Goal: Task Accomplishment & Management: Manage account settings

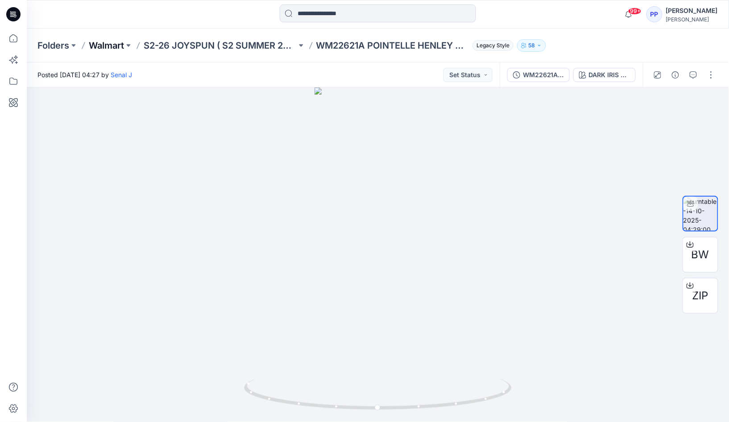
click at [102, 45] on p "Walmart" at bounding box center [106, 45] width 35 height 12
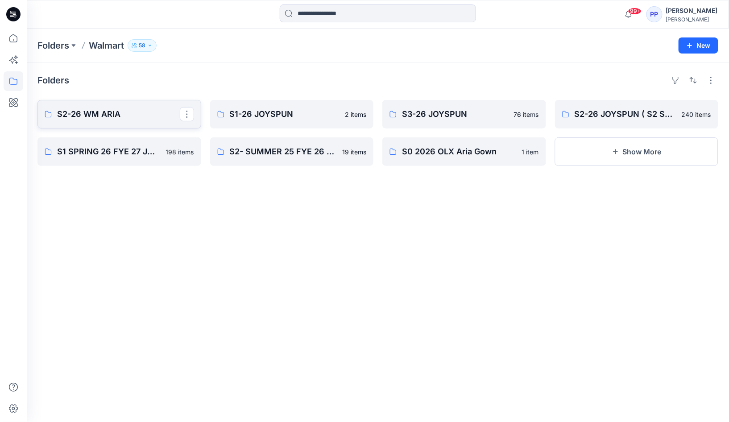
click at [137, 118] on p "S2-26 WM ARIA" at bounding box center [118, 114] width 123 height 12
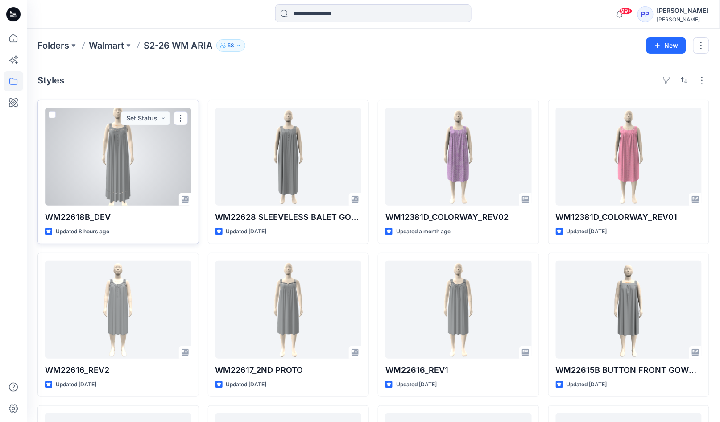
click at [124, 165] on div at bounding box center [118, 157] width 146 height 98
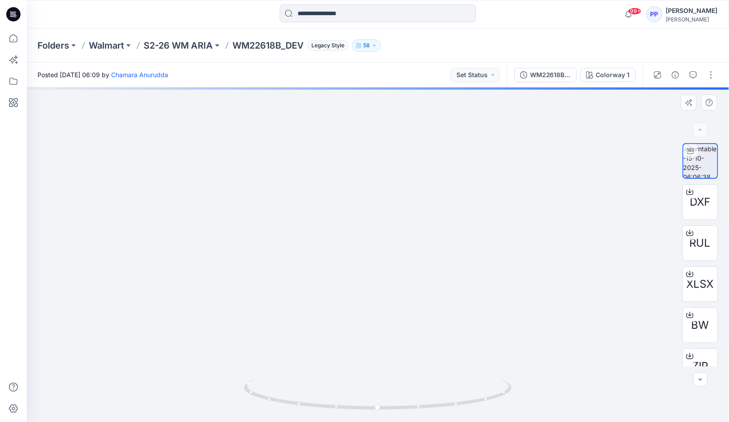
drag, startPoint x: 418, startPoint y: 154, endPoint x: 394, endPoint y: 340, distance: 187.1
click at [394, 340] on img at bounding box center [378, 249] width 276 height 346
click at [479, 73] on button "Set Status" at bounding box center [475, 75] width 49 height 14
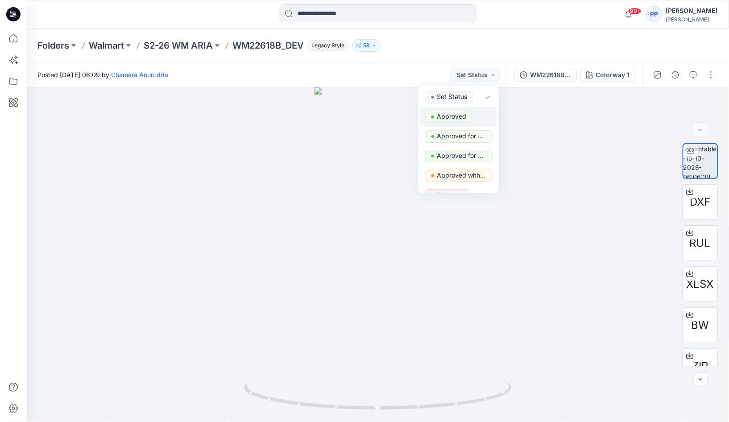
click at [439, 113] on p "Approved" at bounding box center [451, 117] width 29 height 12
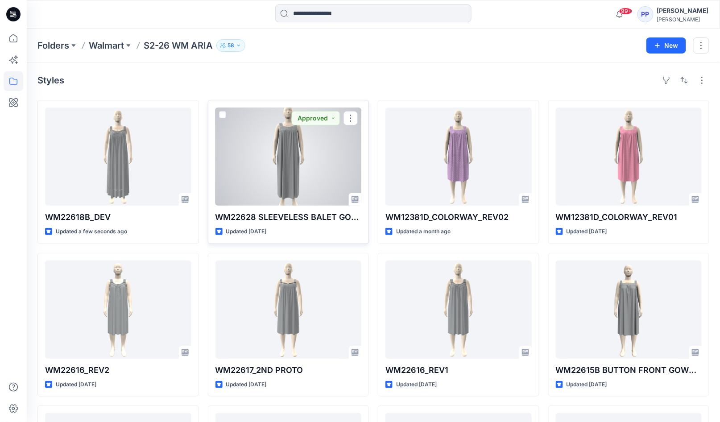
click at [295, 156] on div at bounding box center [288, 157] width 146 height 98
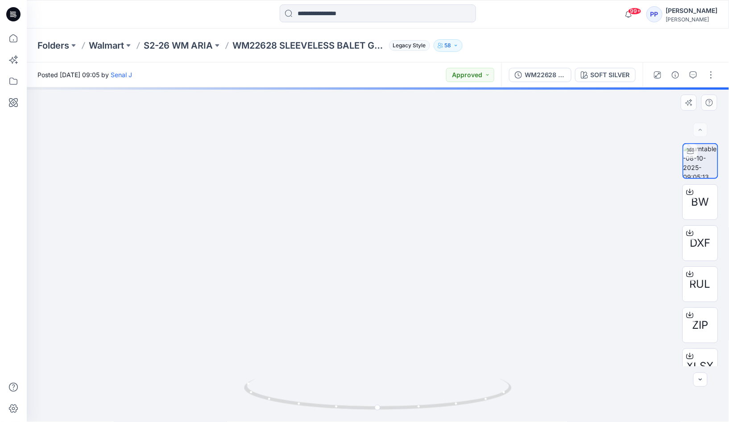
drag, startPoint x: 399, startPoint y: 209, endPoint x: 394, endPoint y: 259, distance: 50.6
click at [394, 259] on img at bounding box center [378, 224] width 226 height 396
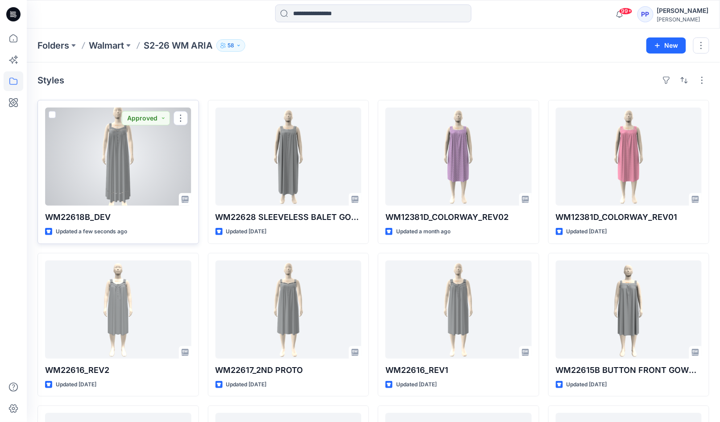
click at [112, 157] on div at bounding box center [118, 157] width 146 height 98
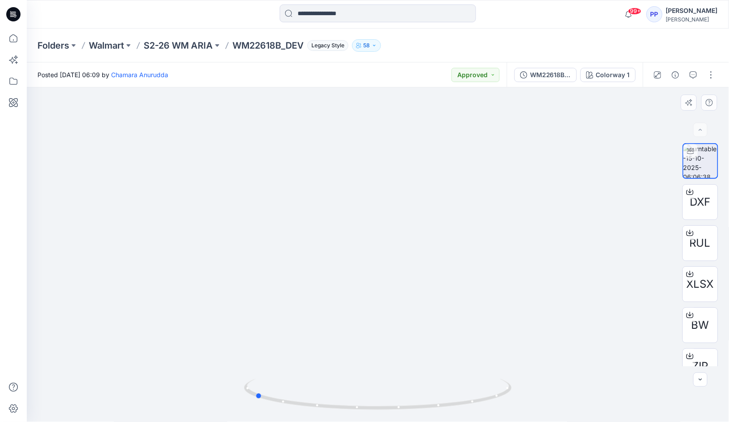
drag, startPoint x: 381, startPoint y: 412, endPoint x: 526, endPoint y: 387, distance: 146.7
click at [526, 387] on div at bounding box center [378, 254] width 702 height 335
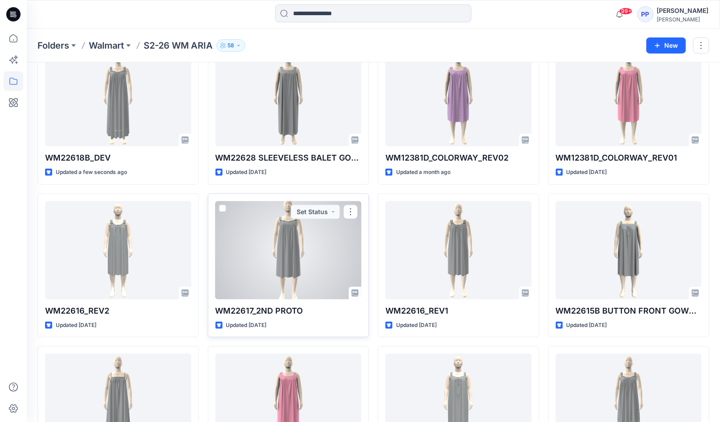
scroll to position [119, 0]
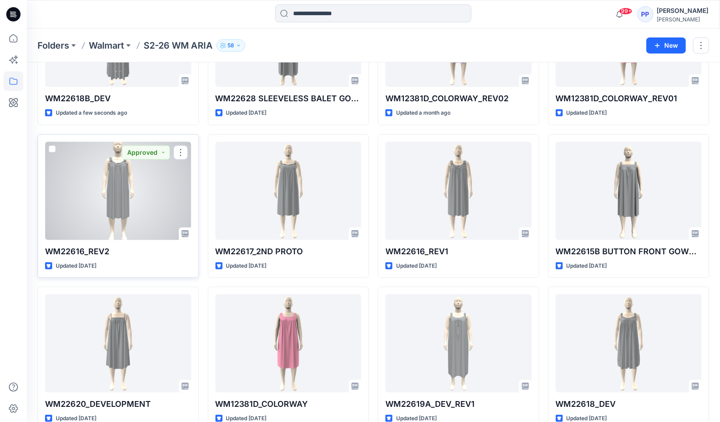
click at [125, 204] on div at bounding box center [118, 191] width 146 height 98
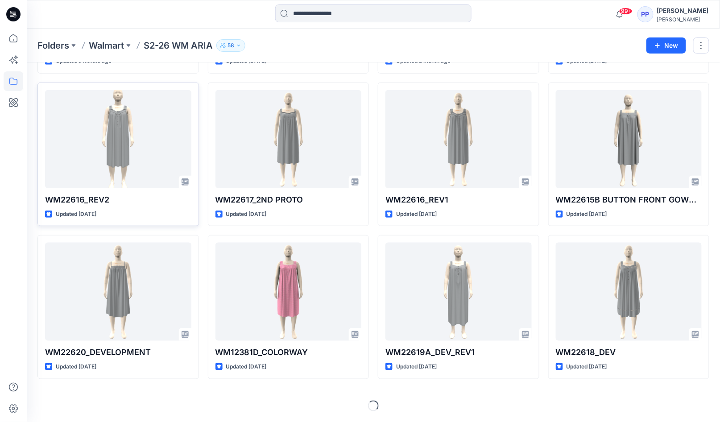
scroll to position [171, 0]
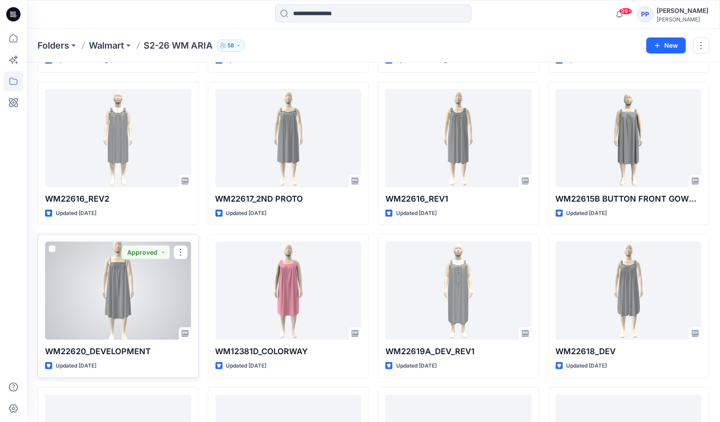
click at [107, 283] on div at bounding box center [118, 291] width 146 height 98
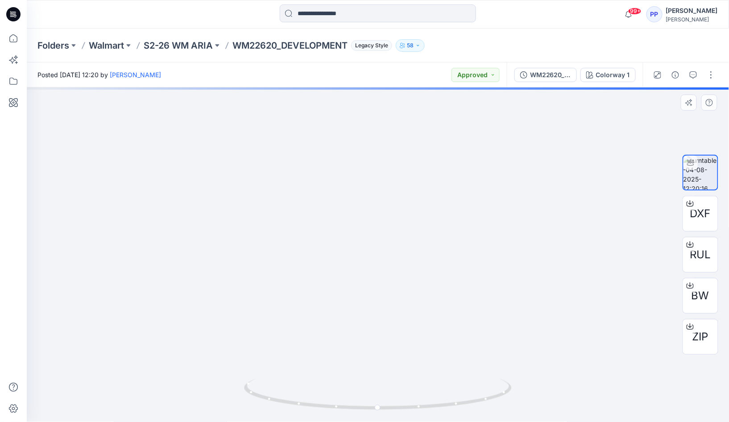
drag, startPoint x: 373, startPoint y: 202, endPoint x: 363, endPoint y: 256, distance: 55.4
click at [363, 256] on img at bounding box center [378, 206] width 259 height 432
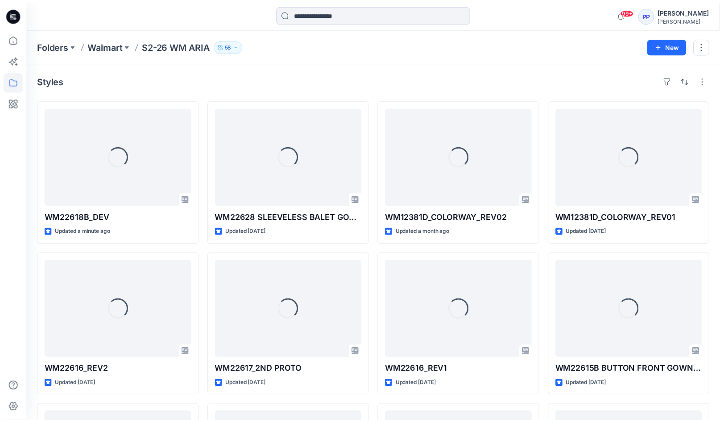
scroll to position [171, 0]
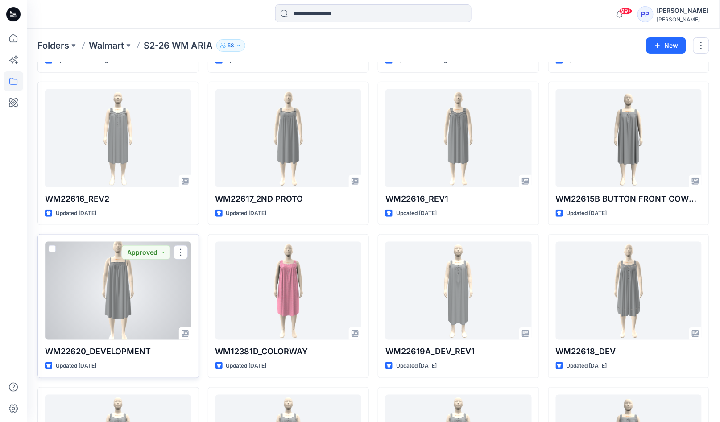
click at [127, 287] on div at bounding box center [118, 291] width 146 height 98
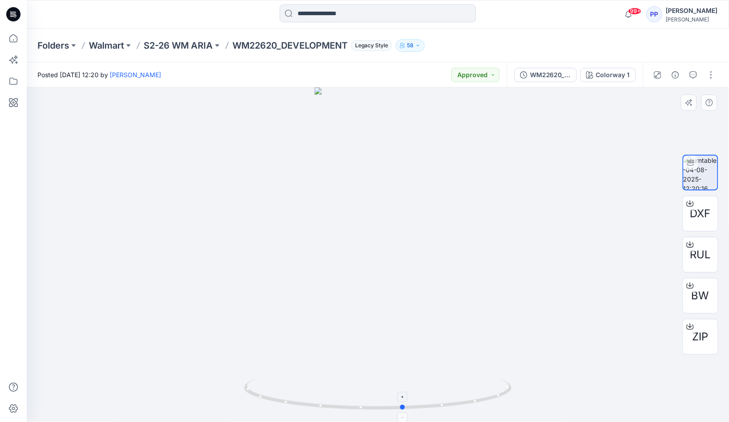
click at [380, 411] on icon at bounding box center [379, 395] width 270 height 33
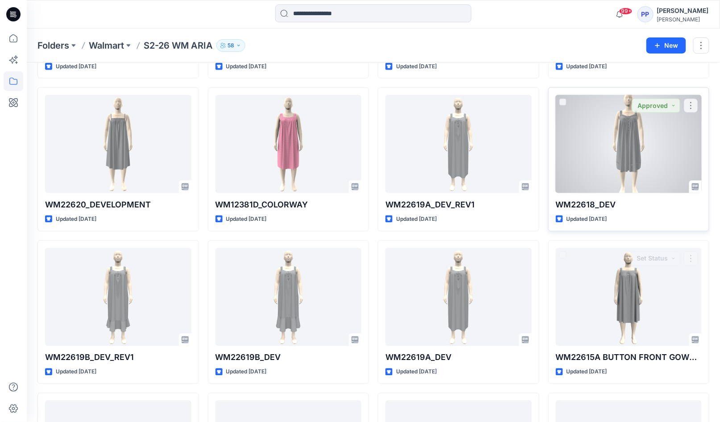
scroll to position [301, 0]
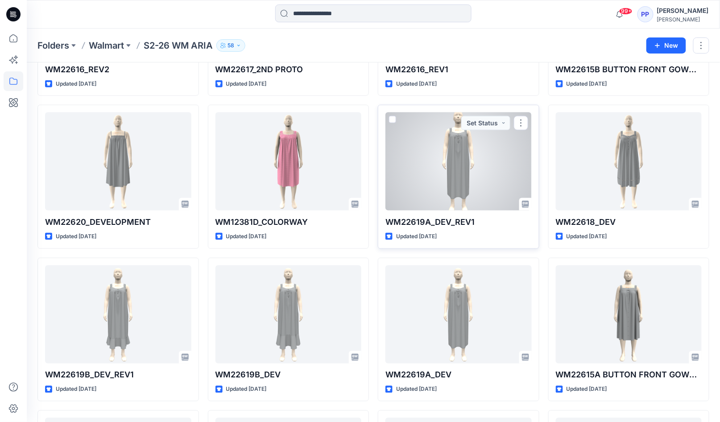
click at [420, 182] on div at bounding box center [458, 161] width 146 height 98
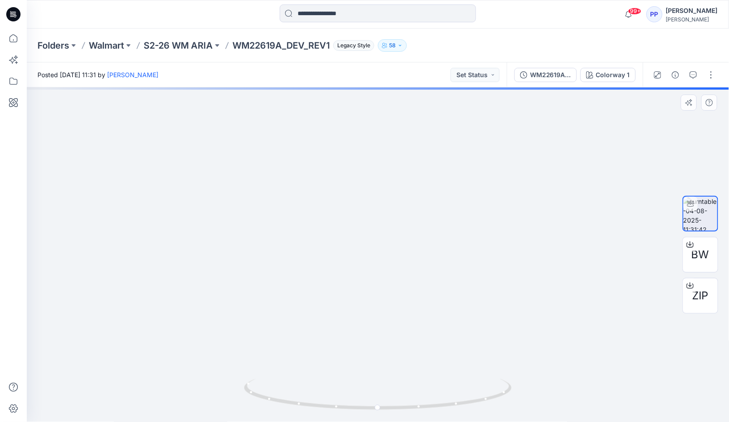
drag, startPoint x: 348, startPoint y: 179, endPoint x: 370, endPoint y: 282, distance: 105.4
click at [342, 288] on img at bounding box center [378, 205] width 292 height 434
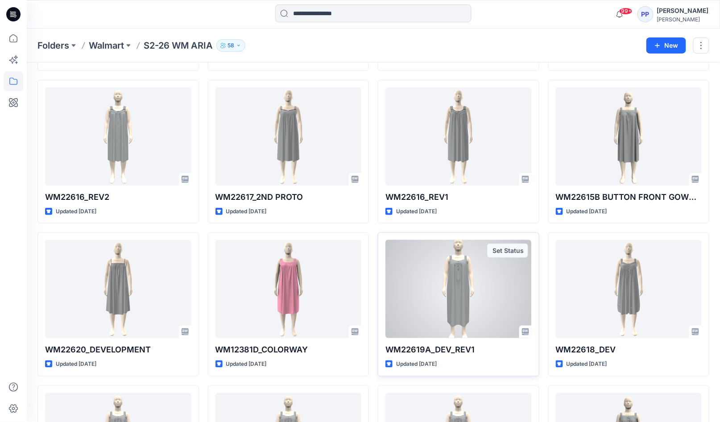
scroll to position [122, 0]
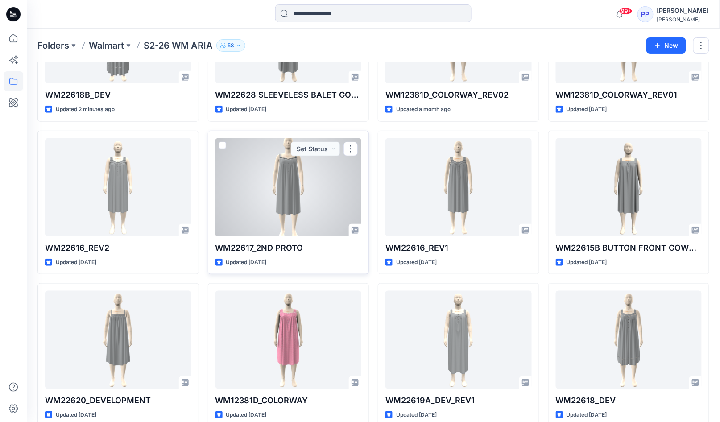
click at [339, 184] on div at bounding box center [288, 187] width 146 height 98
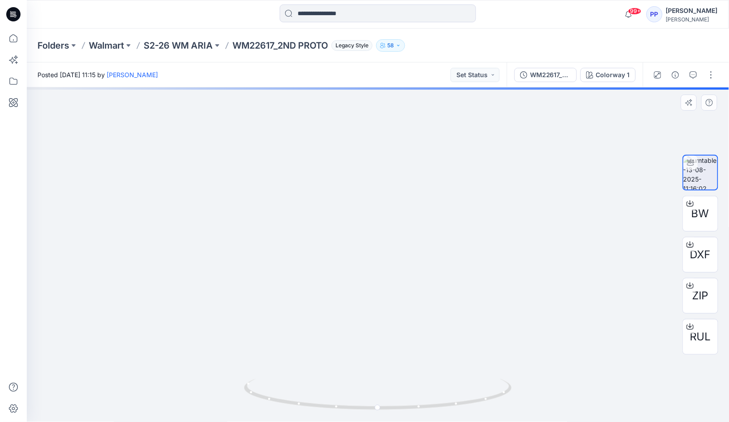
drag, startPoint x: 385, startPoint y: 147, endPoint x: 372, endPoint y: 288, distance: 142.0
click at [372, 288] on img at bounding box center [378, 166] width 309 height 514
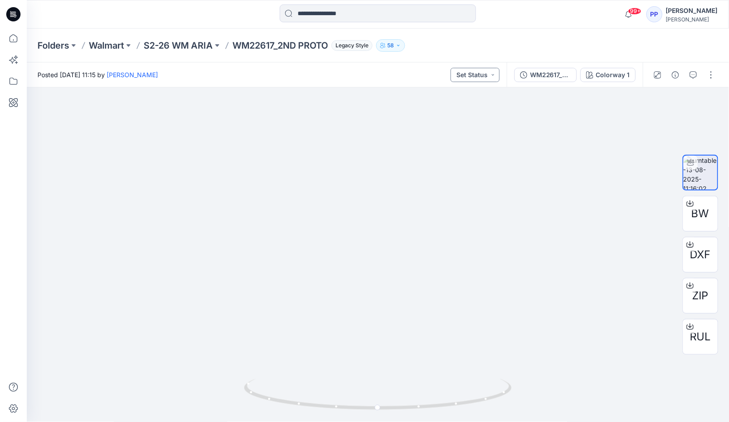
click at [481, 77] on button "Set Status" at bounding box center [475, 75] width 49 height 14
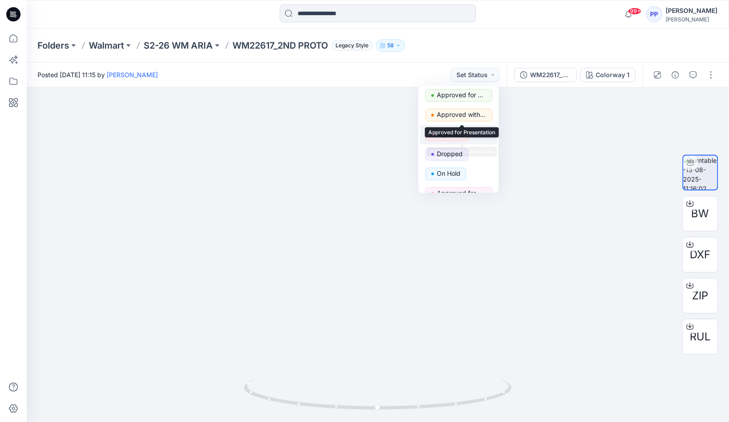
scroll to position [73, 0]
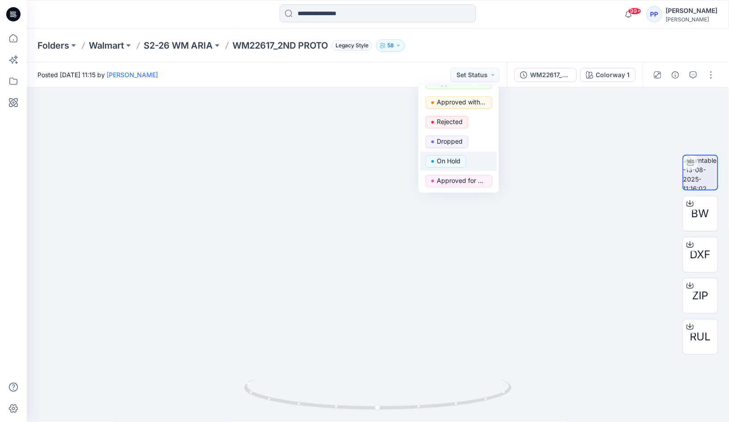
click at [452, 158] on p "On Hold" at bounding box center [449, 161] width 24 height 12
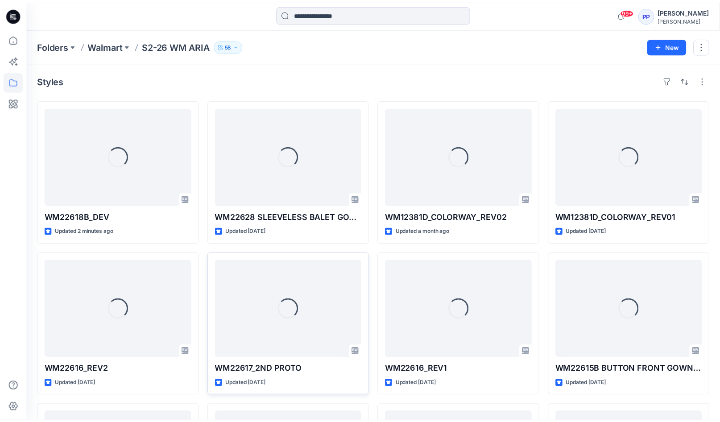
scroll to position [122, 0]
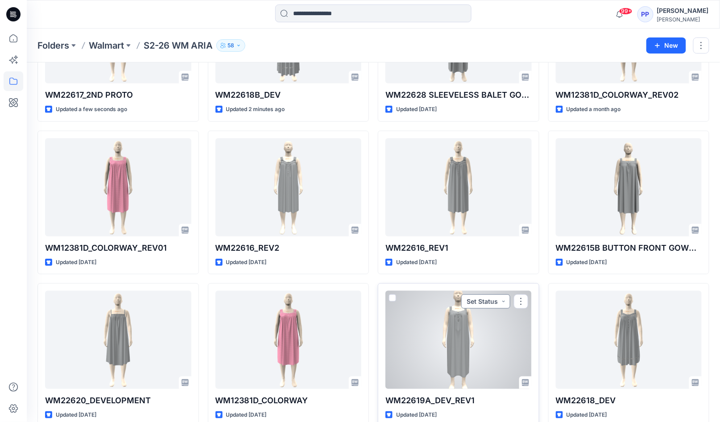
click at [504, 307] on button "Set Status" at bounding box center [485, 301] width 49 height 14
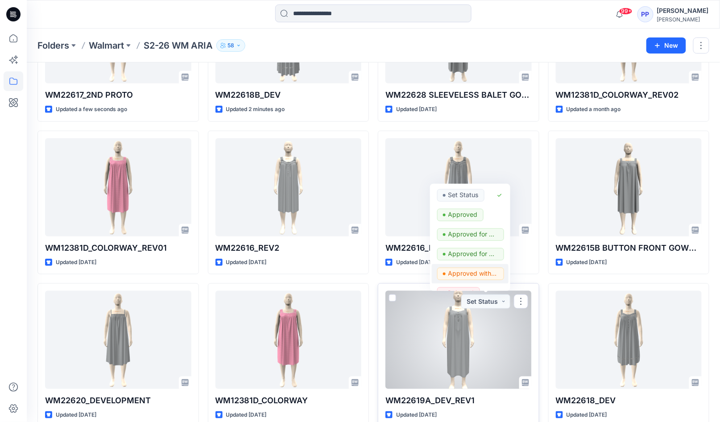
scroll to position [73, 0]
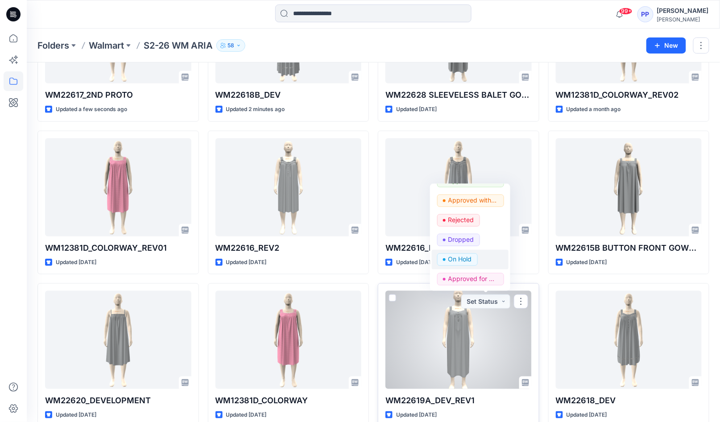
click at [470, 259] on p "On Hold" at bounding box center [460, 259] width 24 height 12
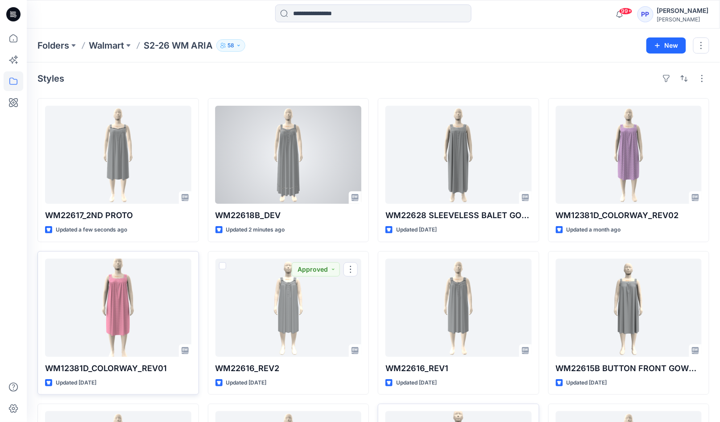
scroll to position [0, 0]
